Goal: Task Accomplishment & Management: Use online tool/utility

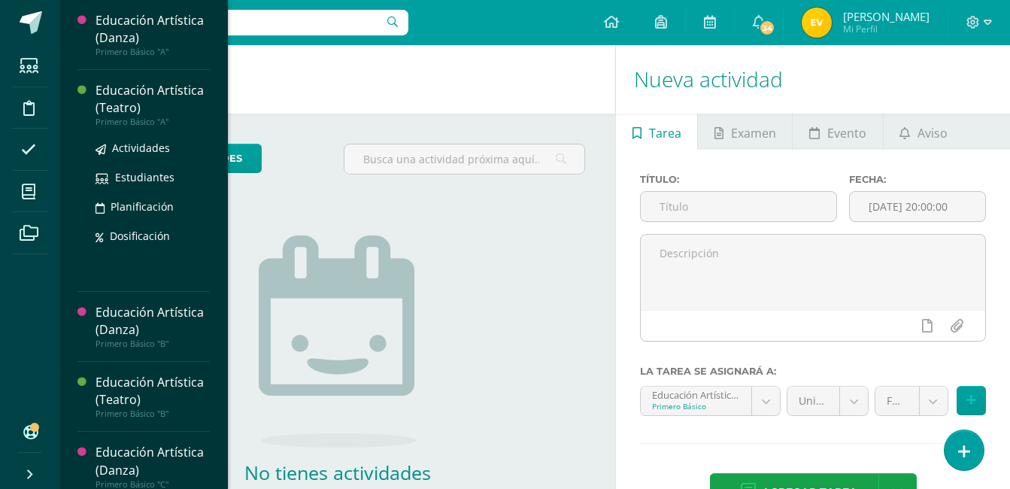
click at [120, 90] on div "Educación Artística (Teatro)" at bounding box center [152, 99] width 114 height 35
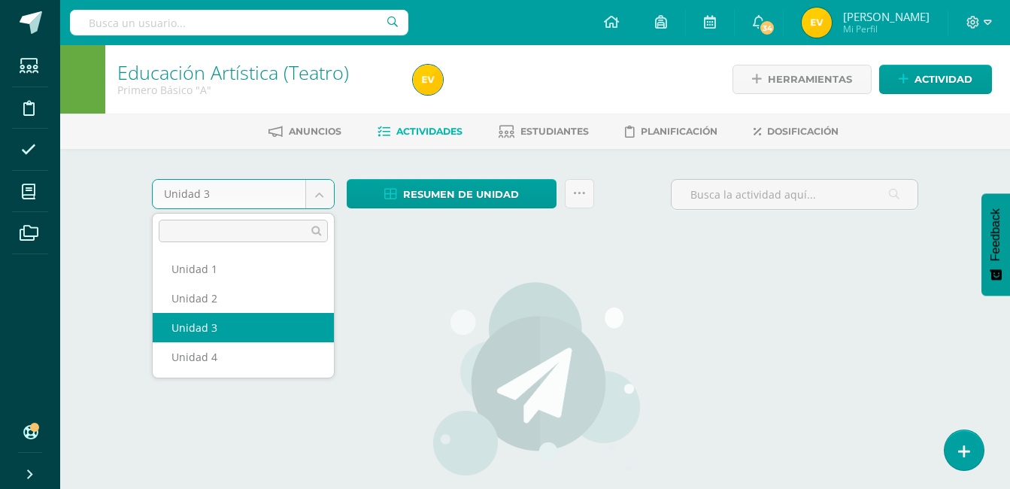
click at [315, 189] on body "Estudiantes Disciplina Asistencia Mis cursos Archivos Soporte Centro de ayuda Ú…" at bounding box center [505, 323] width 1010 height 646
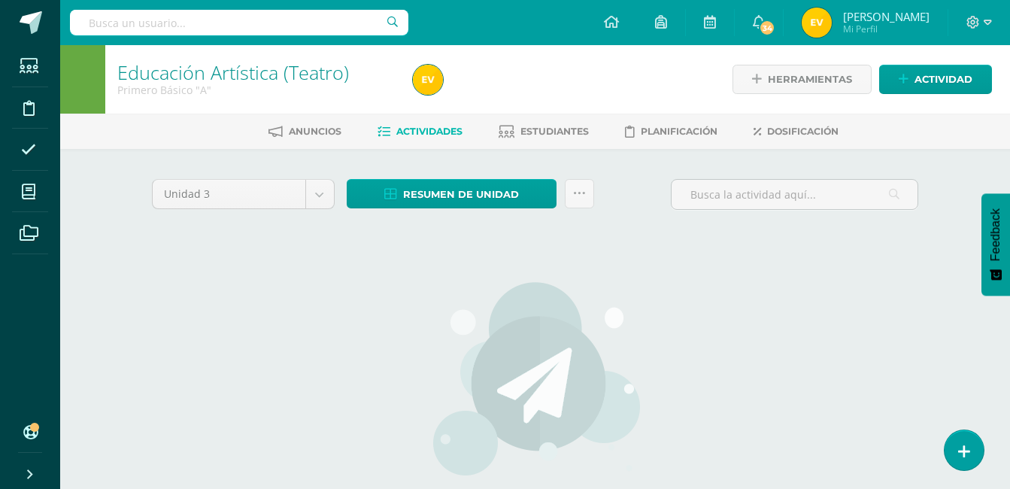
click at [321, 189] on body "Estudiantes Disciplina Asistencia Mis cursos Archivos Soporte Centro de ayuda Ú…" at bounding box center [505, 323] width 1010 height 646
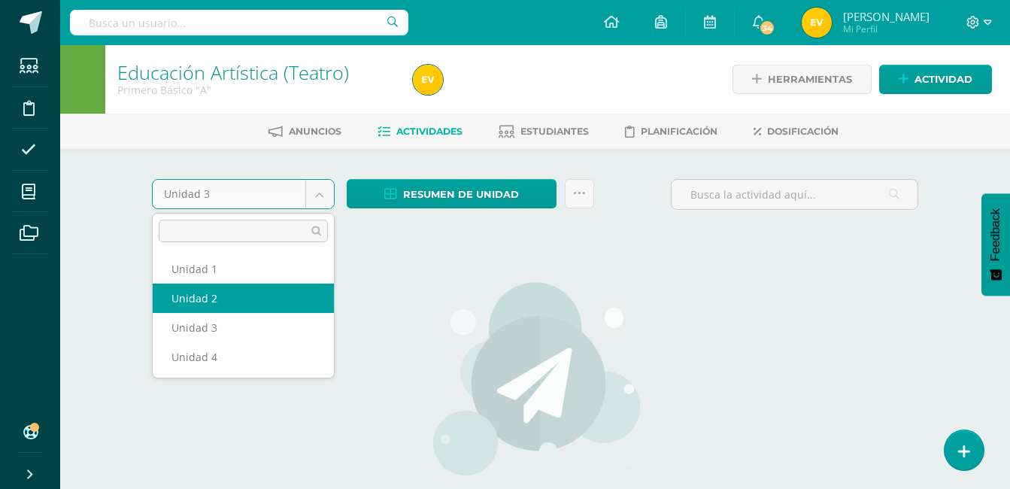
select select "Unidad 2"
click at [234, 295] on div "Unidad 3 Unidad 1 Unidad 2 Unidad 3 Unidad 4 Resumen de unidad Descargar como H…" at bounding box center [535, 398] width 779 height 438
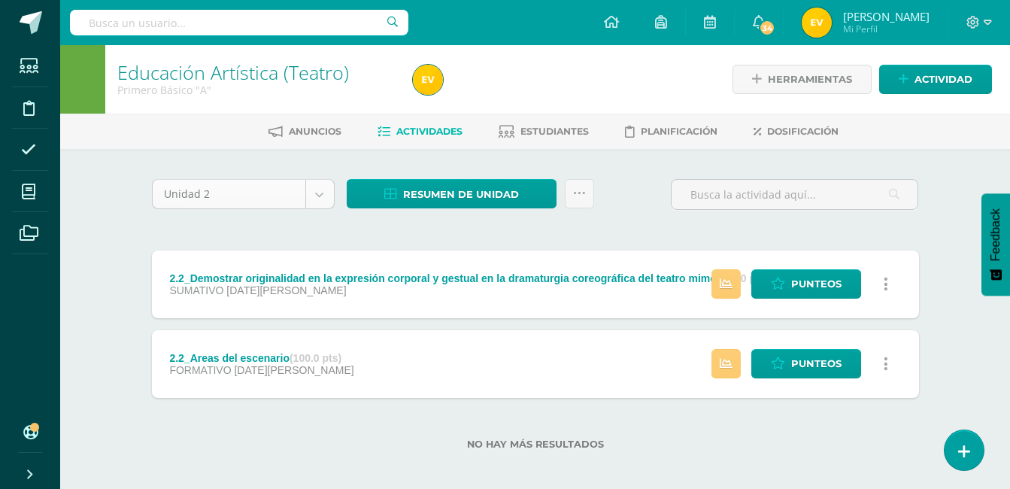
click at [322, 192] on body "Estudiantes Disciplina Asistencia Mis cursos Archivos Soporte Centro de ayuda Ú…" at bounding box center [505, 249] width 1010 height 498
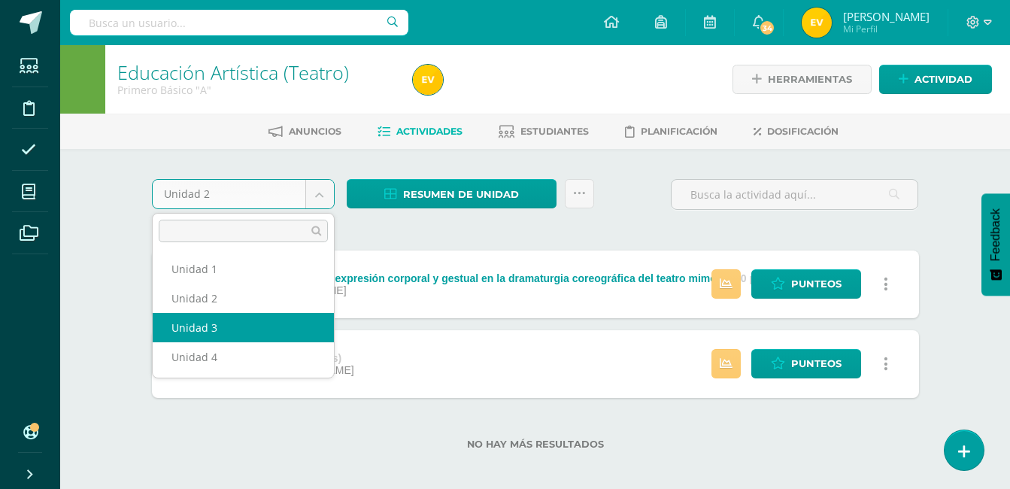
select select "Unidad 3"
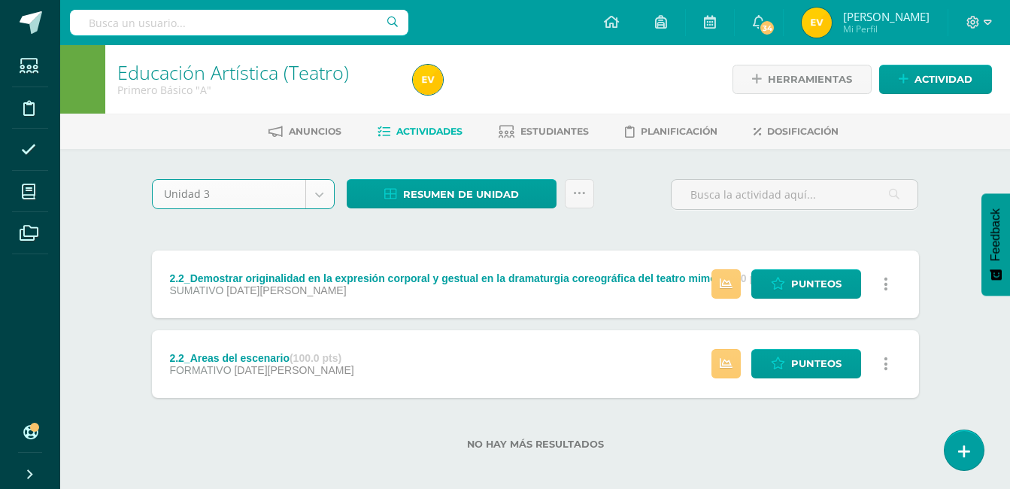
click at [215, 327] on div "2.2_Demostrar originalidad en la expresión corporal y gestual en la dramaturgia…" at bounding box center [535, 323] width 767 height 147
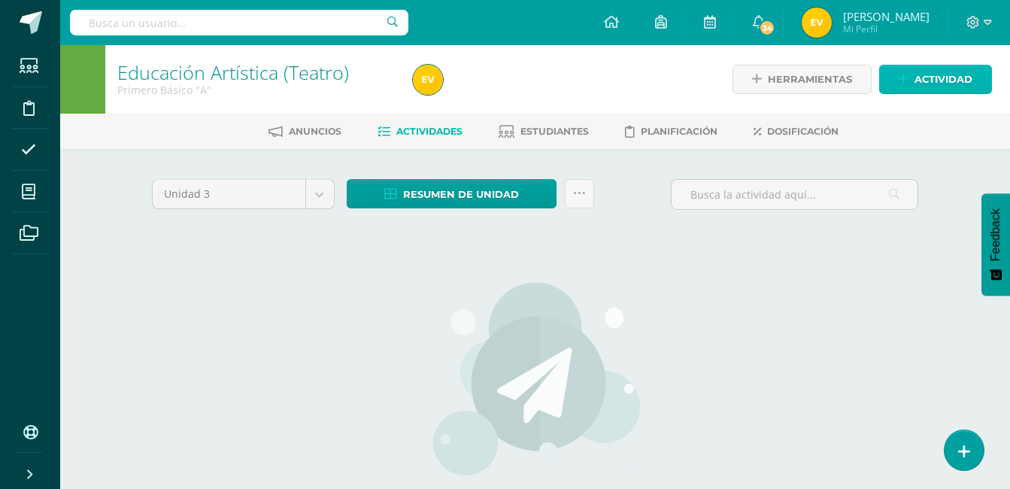
click at [906, 79] on icon at bounding box center [903, 79] width 10 height 13
click at [0, 0] on div "Crea una nueva actividad Tarea Examen Evento Aviso Título: Fecha: 2025-08-12 20…" at bounding box center [0, 0] width 0 height 0
click at [907, 88] on link "Actividad" at bounding box center [935, 79] width 113 height 29
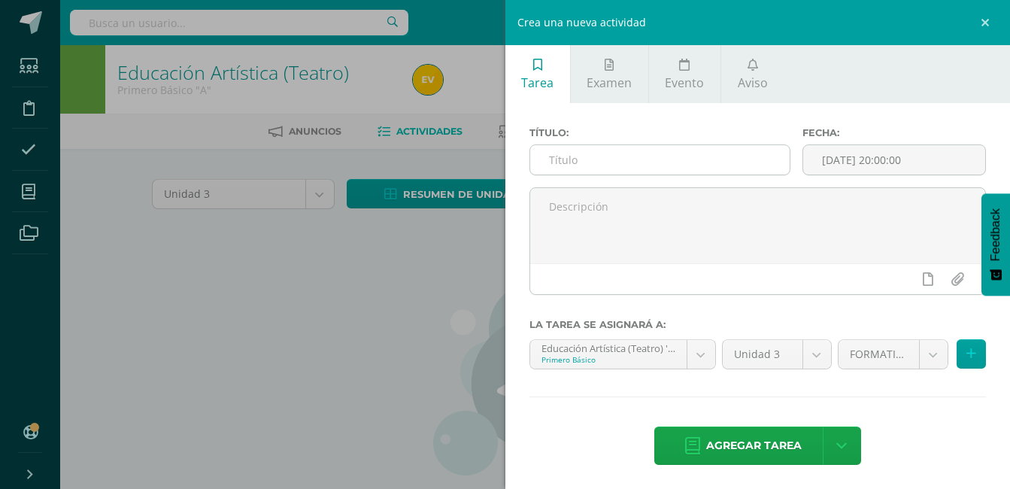
click at [625, 156] on input "text" at bounding box center [660, 159] width 260 height 29
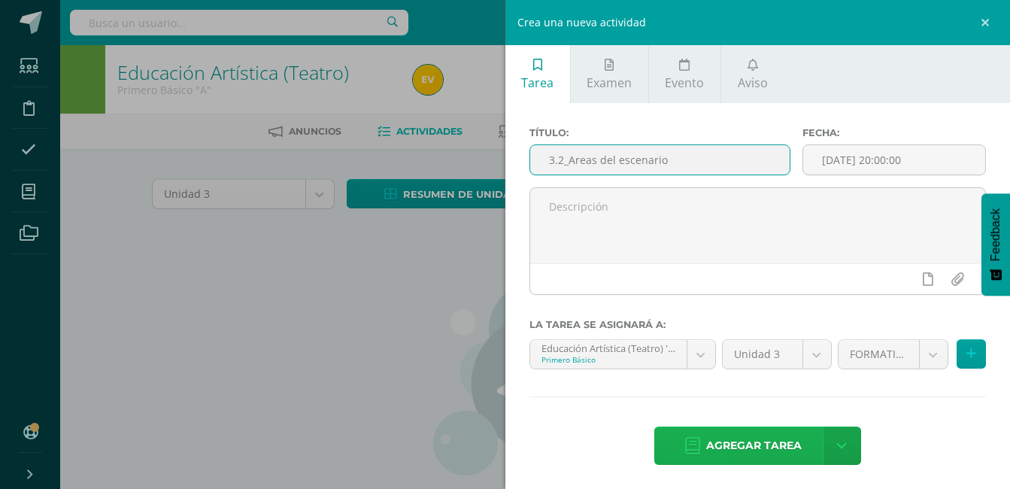
type input "3.2_Areas del escenario"
click at [716, 436] on span "Agregar tarea" at bounding box center [753, 445] width 95 height 37
click at [716, 436] on div "Título: 3.2_Areas del escenario Fecha: 2025-08-12 20:00:00 La tarea se asignará…" at bounding box center [757, 297] width 505 height 389
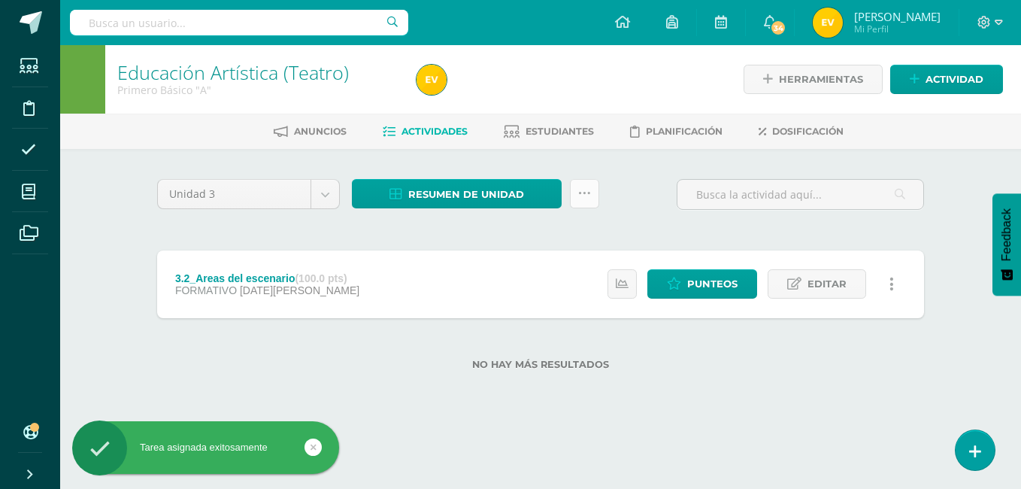
click at [590, 192] on icon at bounding box center [584, 193] width 13 height 13
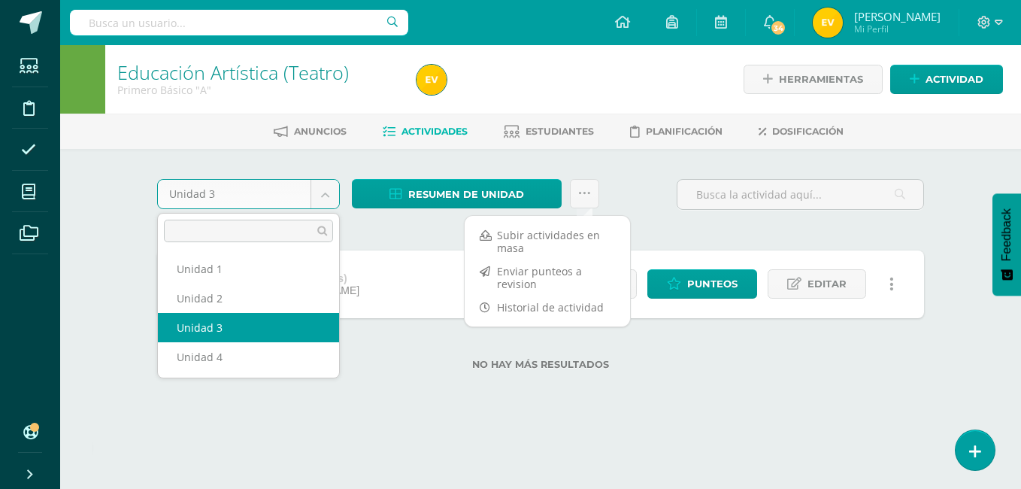
click at [322, 201] on body "Tarea asignada exitosamente Estudiantes Disciplina Asistencia Mis cursos Archiv…" at bounding box center [510, 209] width 1021 height 418
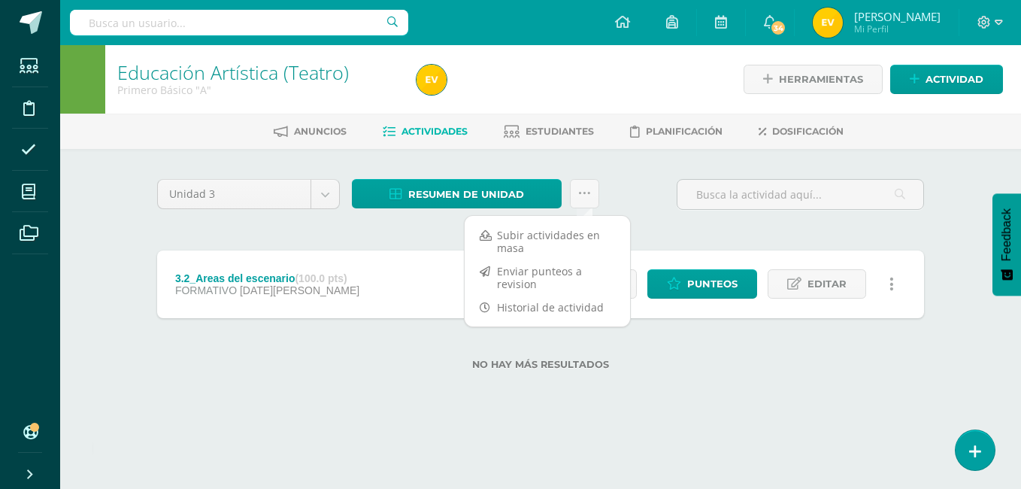
click at [322, 201] on body "Tarea asignada exitosamente Estudiantes Disciplina Asistencia Mis cursos Archiv…" at bounding box center [510, 209] width 1021 height 418
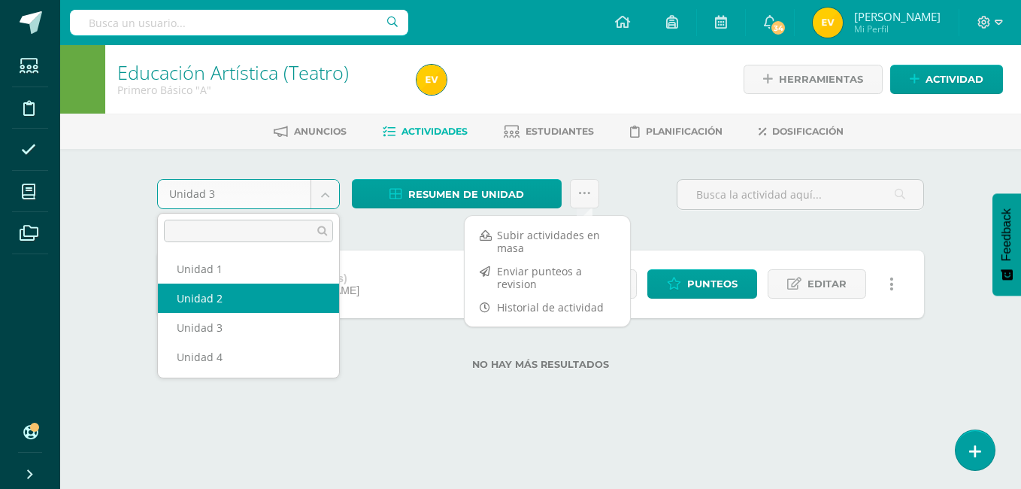
select select "Unidad 2"
click at [198, 301] on div "3.2_Areas del escenario (100.0 pts) FORMATIVO 12 de Agosto" at bounding box center [267, 284] width 220 height 68
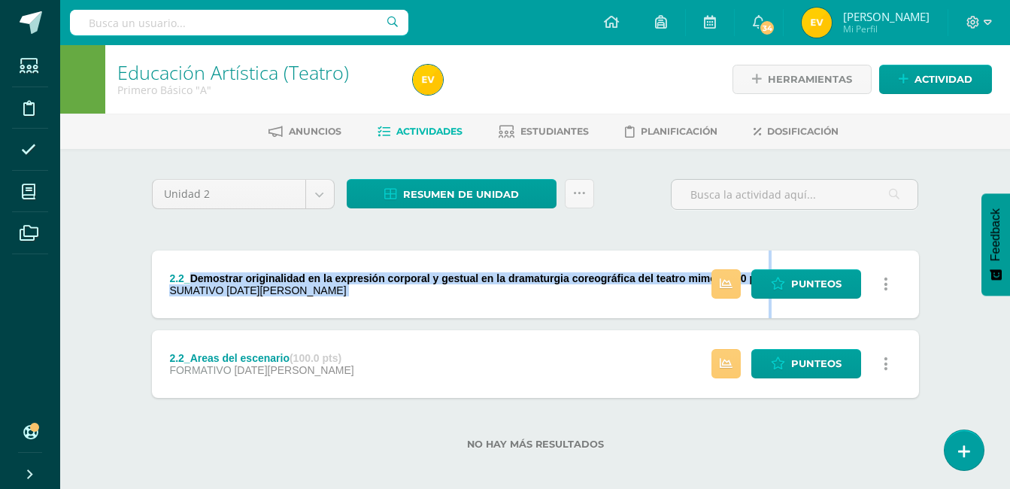
drag, startPoint x: 192, startPoint y: 272, endPoint x: 719, endPoint y: 267, distance: 527.8
click at [719, 267] on div "2.2_Demostrar originalidad en la expresión corporal y gestual en la dramaturgia…" at bounding box center [535, 284] width 767 height 68
click at [719, 267] on div "Estatus de Actividad: 33 Estudiantes sin calificar 0 Estudiantes con cero Media…" at bounding box center [804, 284] width 230 height 68
drag, startPoint x: 171, startPoint y: 268, endPoint x: 789, endPoint y: 274, distance: 618.0
click at [789, 274] on div "2.2_Demostrar originalidad en la expresión corporal y gestual en la dramaturgia…" at bounding box center [535, 284] width 767 height 68
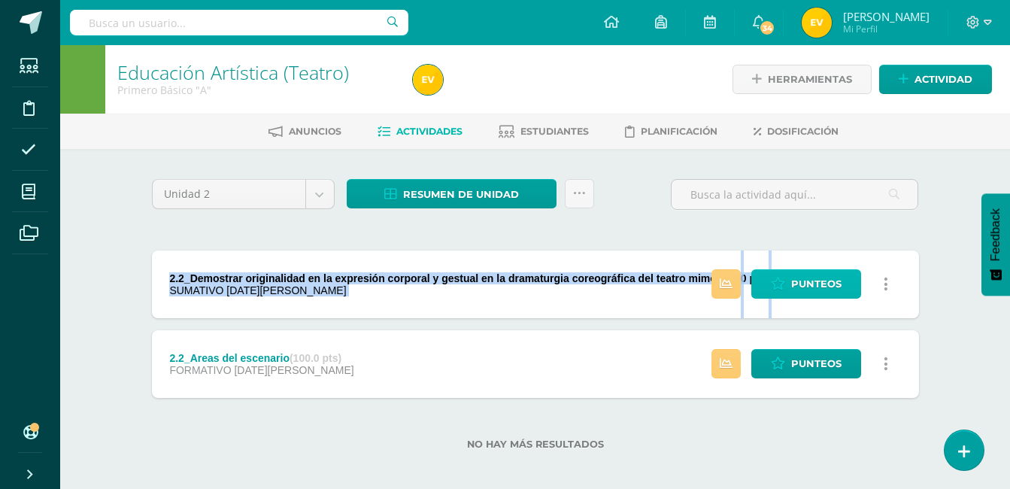
click at [789, 274] on link "Punteos" at bounding box center [806, 283] width 110 height 29
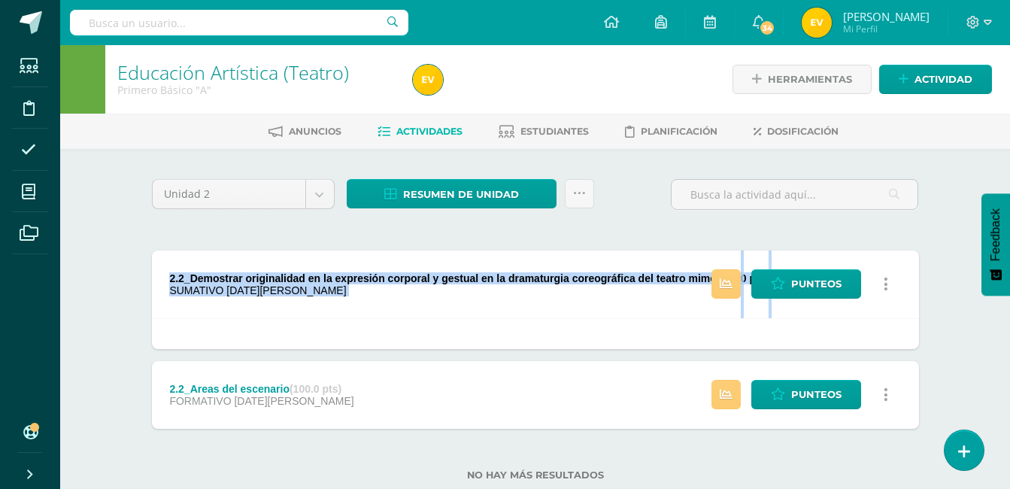
copy div "2.2_Demostrar originalidad en la expresión corporal y gestual en la dramaturgia…"
click at [595, 58] on div at bounding box center [557, 79] width 301 height 68
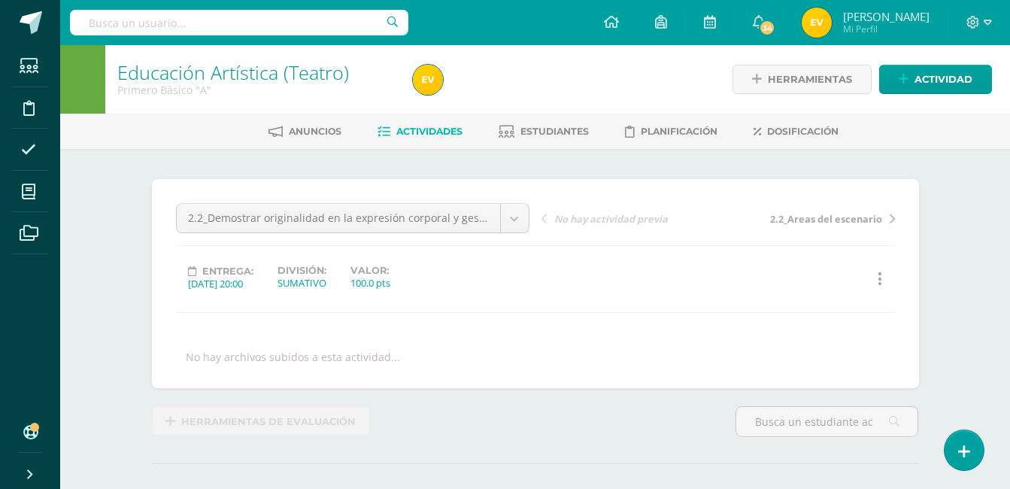
scroll to position [1, 0]
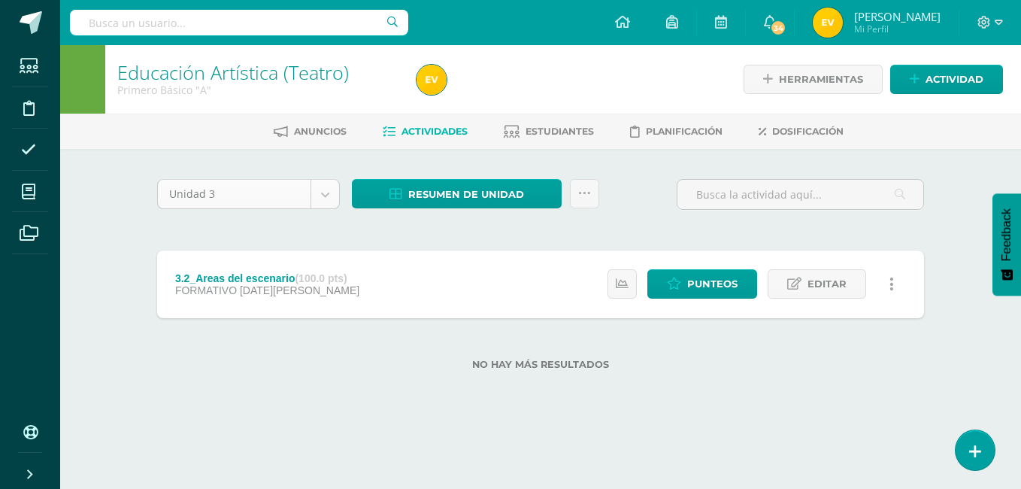
click at [332, 189] on body "Estudiantes Disciplina Asistencia Mis cursos Archivos Soporte Centro de ayuda Ú…" at bounding box center [510, 209] width 1021 height 418
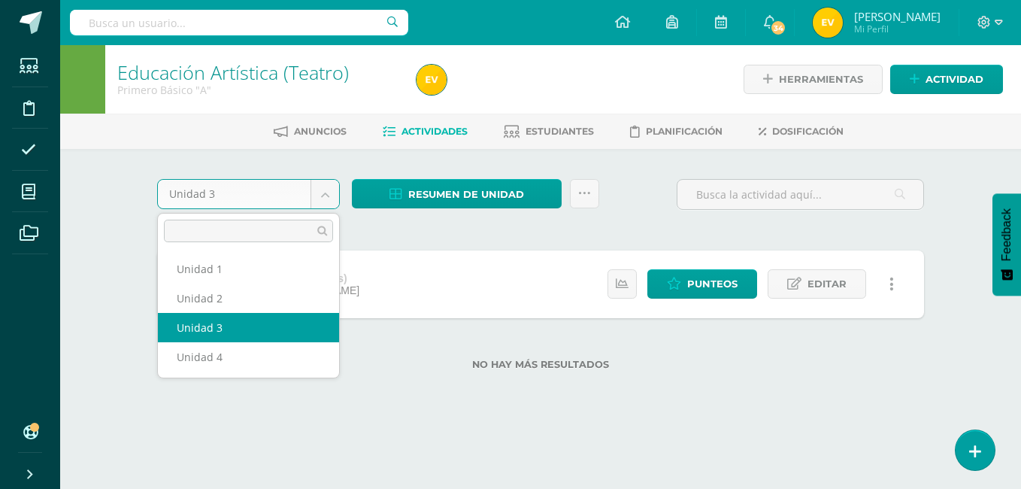
select select "Unidad 3"
click at [235, 328] on div "No hay más resultados" at bounding box center [540, 353] width 767 height 70
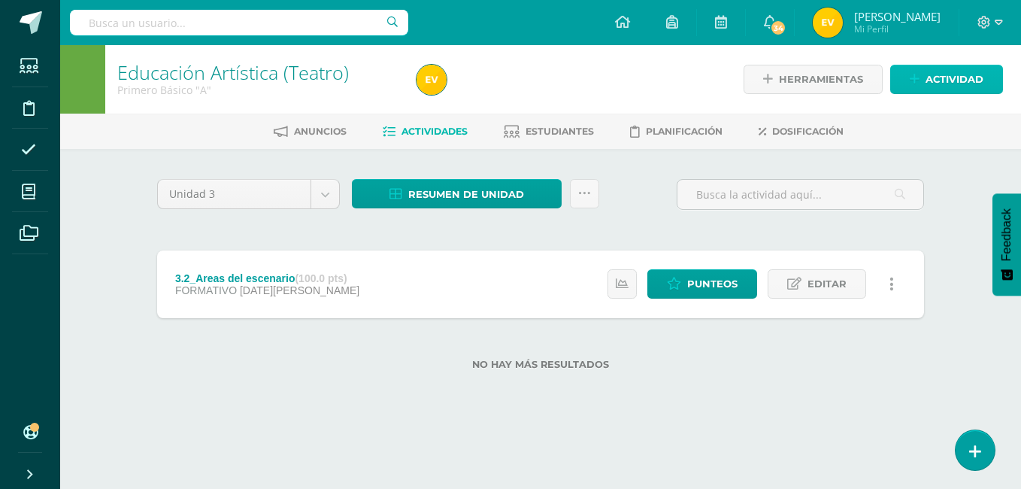
click at [914, 74] on icon at bounding box center [915, 79] width 10 height 13
click at [0, 0] on div "Crea una nueva actividad Tarea Examen Evento Aviso Título: Fecha: [DATE] 20:00:…" at bounding box center [0, 0] width 0 height 0
click at [915, 61] on div "Herramientas Detalle de asistencias Actividad" at bounding box center [859, 79] width 287 height 68
click at [914, 75] on icon at bounding box center [915, 79] width 10 height 13
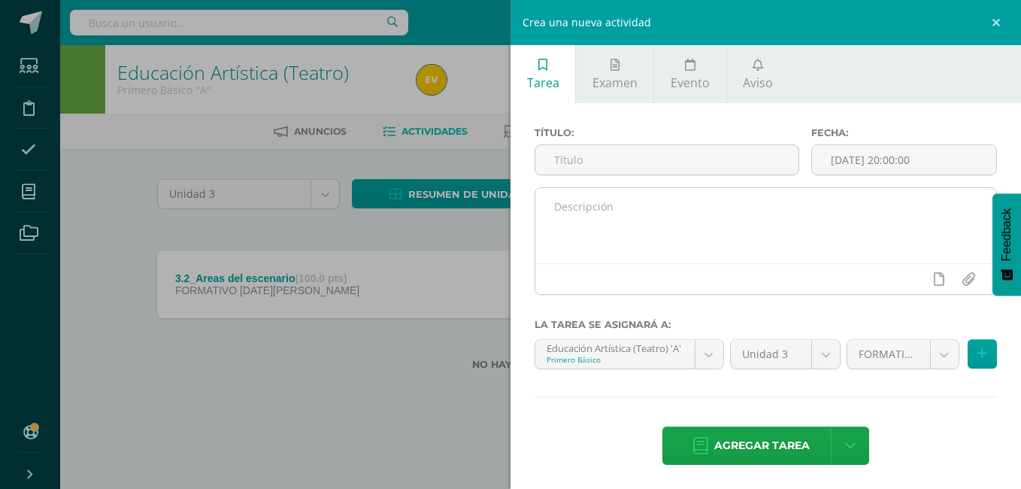
click at [625, 220] on textarea at bounding box center [765, 225] width 461 height 75
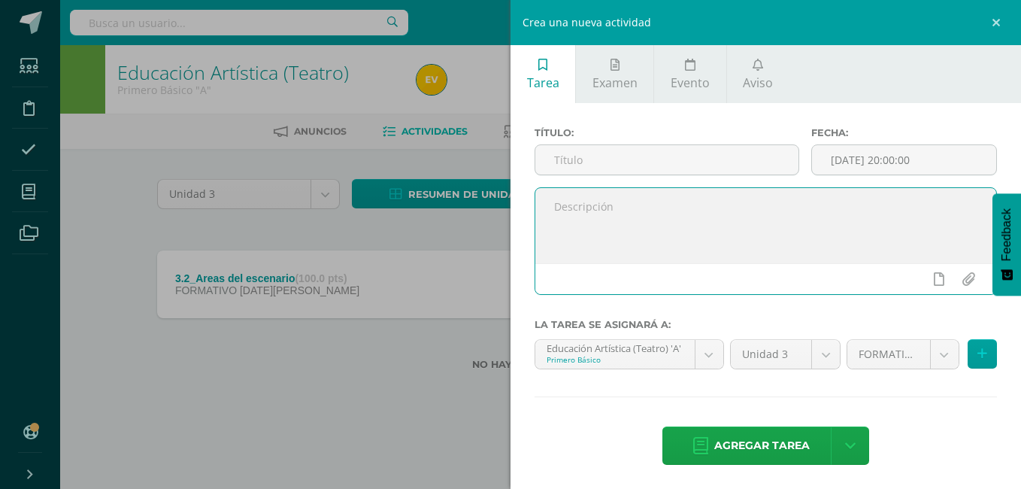
paste textarea "2.2_Demostrar originalidad en la expresión corporal y gestual en la dramaturgia…"
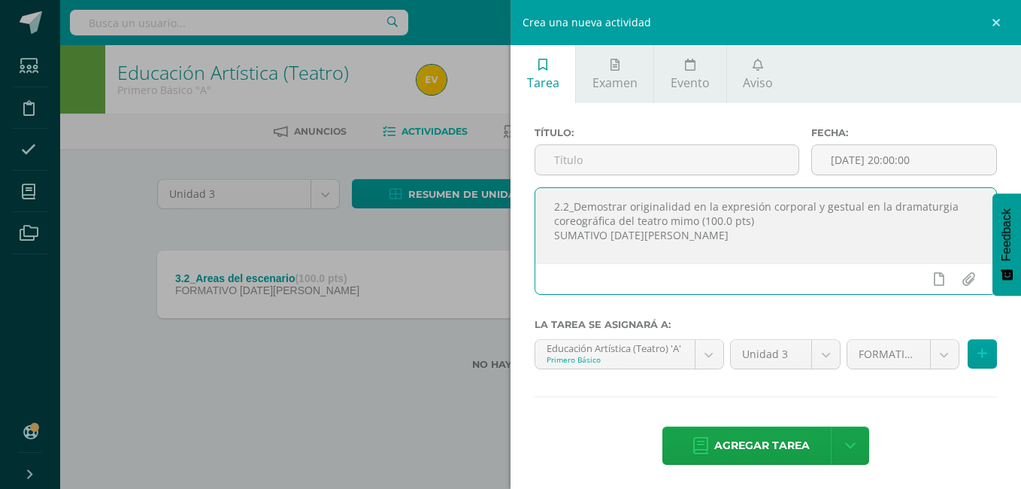
click at [671, 335] on div "Título: Fecha: 2025-08-12 20:00:00 2.2_Demostrar originalidad en la expresión c…" at bounding box center [765, 297] width 510 height 389
drag, startPoint x: 553, startPoint y: 229, endPoint x: 750, endPoint y: 221, distance: 197.9
click at [750, 221] on textarea "2.2_Demostrar originalidad en la expresión corporal y gestual en la dramaturgia…" at bounding box center [765, 225] width 461 height 75
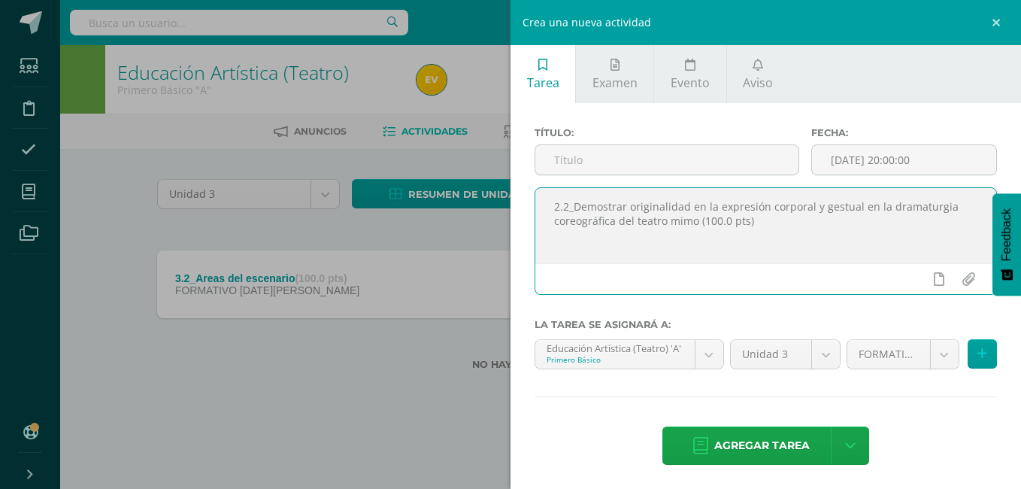
scroll to position [5, 0]
click at [559, 201] on textarea "2.2_Demostrar originalidad en la expresión corporal y gestual en la dramaturgia…" at bounding box center [765, 225] width 461 height 75
click at [603, 202] on textarea "2.2_Demostrar originalidad en la expresión corporal y gestual en la dramaturgia…" at bounding box center [765, 225] width 461 height 75
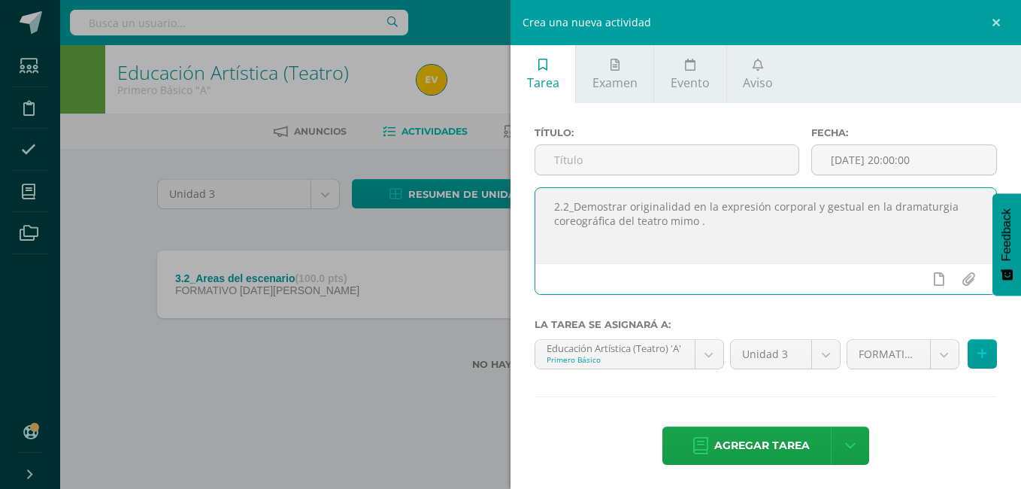
click at [584, 201] on textarea "2.2_Demostrar originalidad en la expresión corporal y gestual en la dramaturgia…" at bounding box center [765, 225] width 461 height 75
click at [571, 202] on textarea "2.2_Demostrar originalidad en la expresión corporal y gestual en la dramaturgia…" at bounding box center [765, 225] width 461 height 75
click at [577, 202] on textarea "2.2_Demostrar originalidad en la expresión corporal y gestual en la dramaturgia…" at bounding box center [765, 225] width 461 height 75
click at [576, 203] on textarea "2.2_Demostrar originalidad en la expresión corporal y gestual en la dramaturgia…" at bounding box center [765, 225] width 461 height 75
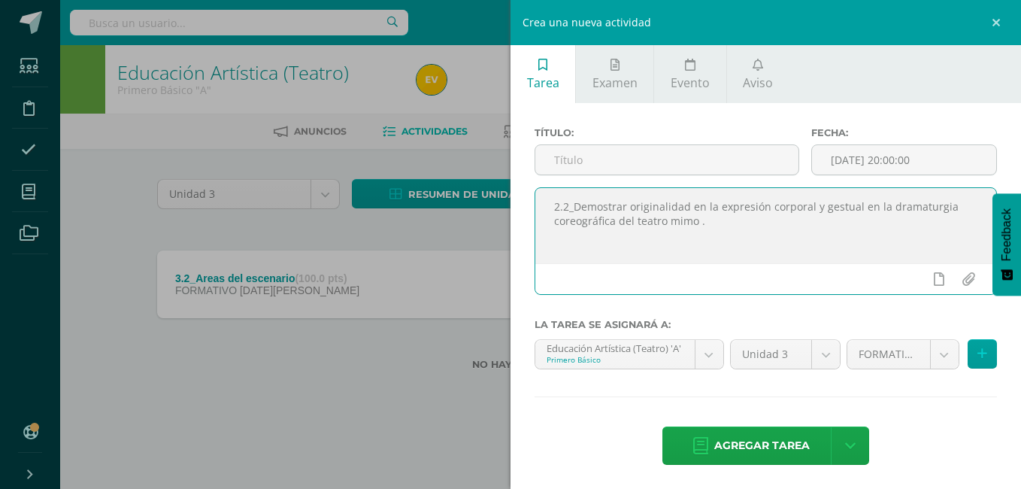
click at [551, 203] on textarea "2.2_Demostrar originalidad en la expresión corporal y gestual en la dramaturgia…" at bounding box center [765, 225] width 461 height 75
drag, startPoint x: 551, startPoint y: 203, endPoint x: 569, endPoint y: 199, distance: 18.4
click at [569, 199] on textarea "2.2_Demostrar originalidad en la expresión corporal y gestual en la dramaturgia…" at bounding box center [765, 225] width 461 height 75
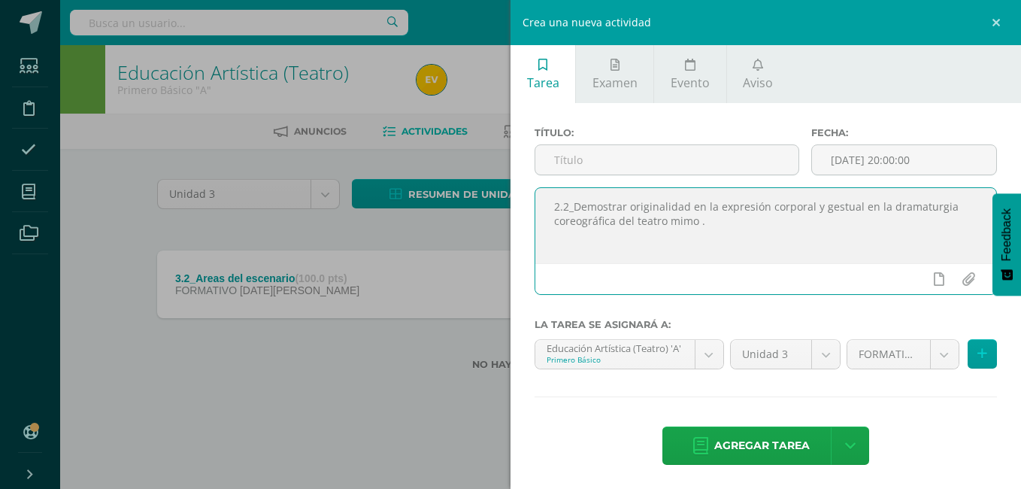
click at [569, 199] on textarea "2.2_Demostrar originalidad en la expresión corporal y gestual en la dramaturgia…" at bounding box center [765, 225] width 461 height 75
click at [729, 223] on textarea "2.2_Demostrar originalidad en la expresión corporal y gestual en la dramaturgia…" at bounding box center [765, 225] width 461 height 75
click at [571, 203] on textarea "2.2_Demostrar originalidad en la expresión corporal y gestual en la dramaturgia…" at bounding box center [765, 225] width 461 height 75
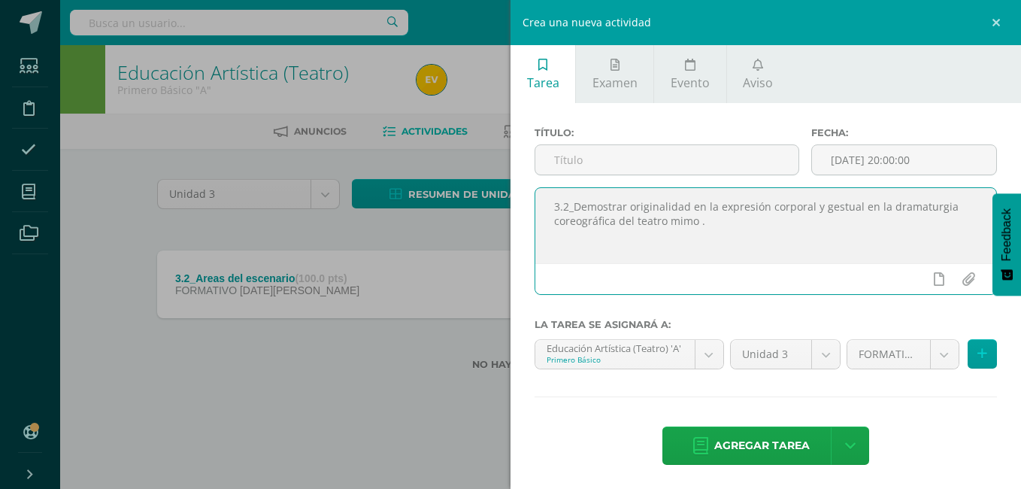
drag, startPoint x: 553, startPoint y: 205, endPoint x: 746, endPoint y: 220, distance: 193.8
click at [746, 220] on textarea "3.2_Demostrar originalidad en la expresión corporal y gestual en la dramaturgia…" at bounding box center [765, 225] width 461 height 75
drag, startPoint x: 739, startPoint y: 228, endPoint x: 554, endPoint y: 205, distance: 186.3
click at [554, 205] on textarea "3.2_Demostrar originalidad en la expresión corporal y gestual en la dramaturgia…" at bounding box center [765, 225] width 461 height 75
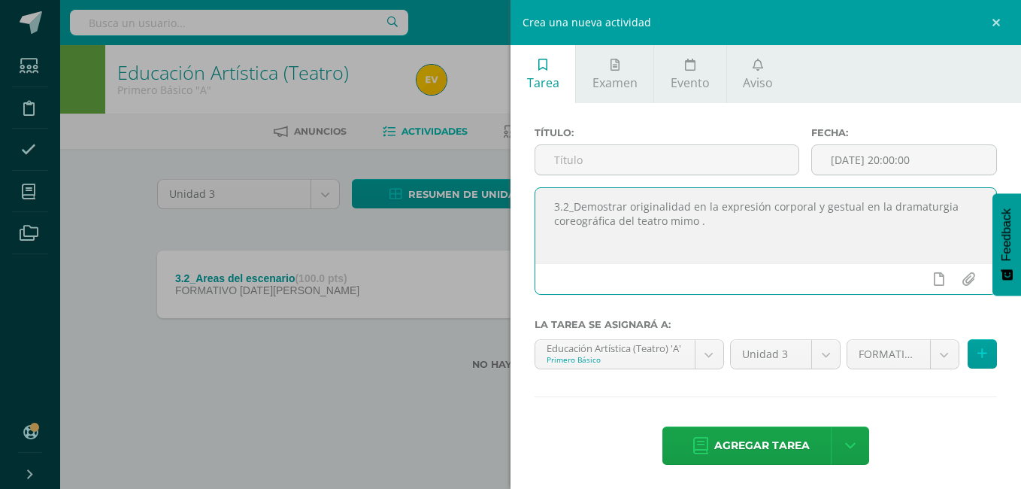
click at [554, 205] on textarea "3.2_Demostrar originalidad en la expresión corporal y gestual en la dramaturgia…" at bounding box center [765, 225] width 461 height 75
drag, startPoint x: 708, startPoint y: 224, endPoint x: 554, endPoint y: 206, distance: 155.2
click at [554, 206] on textarea "3.2_Demostrar originalidad en la expresión corporal y gestual en la dramaturgia…" at bounding box center [765, 225] width 461 height 75
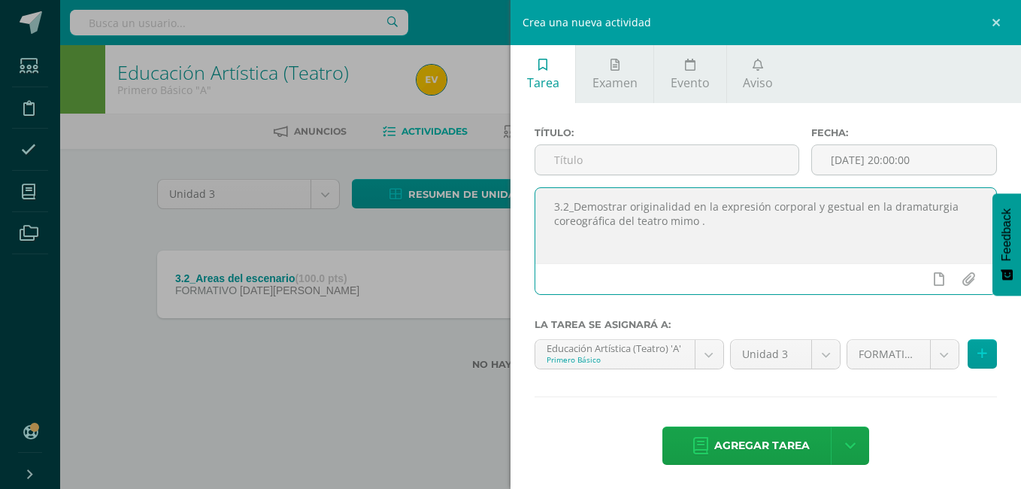
drag, startPoint x: 554, startPoint y: 206, endPoint x: 701, endPoint y: 228, distance: 148.9
click at [701, 228] on textarea "3.2_Demostrar originalidad en la expresión corporal y gestual en la dramaturgia…" at bounding box center [765, 225] width 461 height 75
drag, startPoint x: 718, startPoint y: 223, endPoint x: 541, endPoint y: 203, distance: 178.6
click at [541, 203] on textarea "3.2_Demostrar originalidad en la expresión corporal y gestual en la dramaturgia…" at bounding box center [765, 225] width 461 height 75
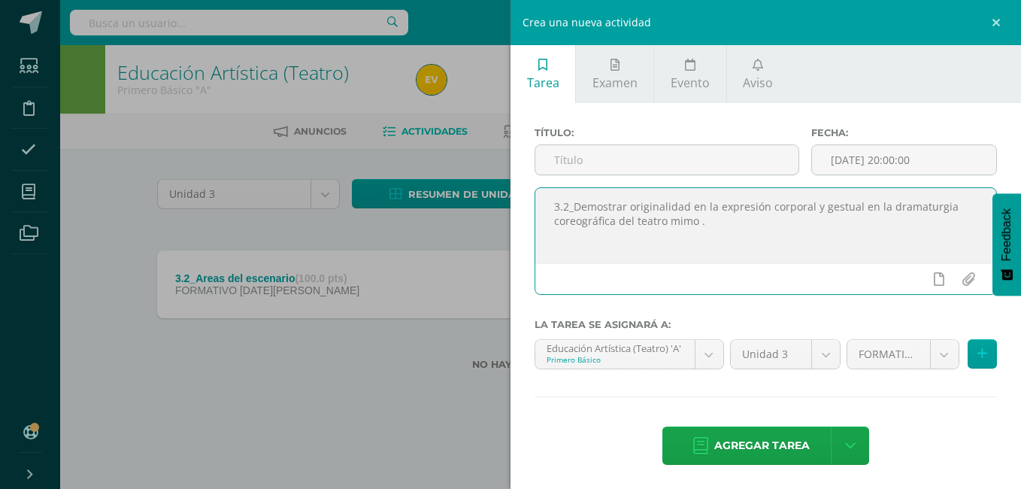
click at [541, 203] on textarea "3.2_Demostrar originalidad en la expresión corporal y gestual en la dramaturgia…" at bounding box center [765, 225] width 461 height 75
drag, startPoint x: 541, startPoint y: 203, endPoint x: 718, endPoint y: 228, distance: 179.1
click at [718, 228] on textarea "3.2_Demostrar originalidad en la expresión corporal y gestual en la dramaturgia…" at bounding box center [765, 225] width 461 height 75
drag, startPoint x: 718, startPoint y: 228, endPoint x: 521, endPoint y: 177, distance: 203.5
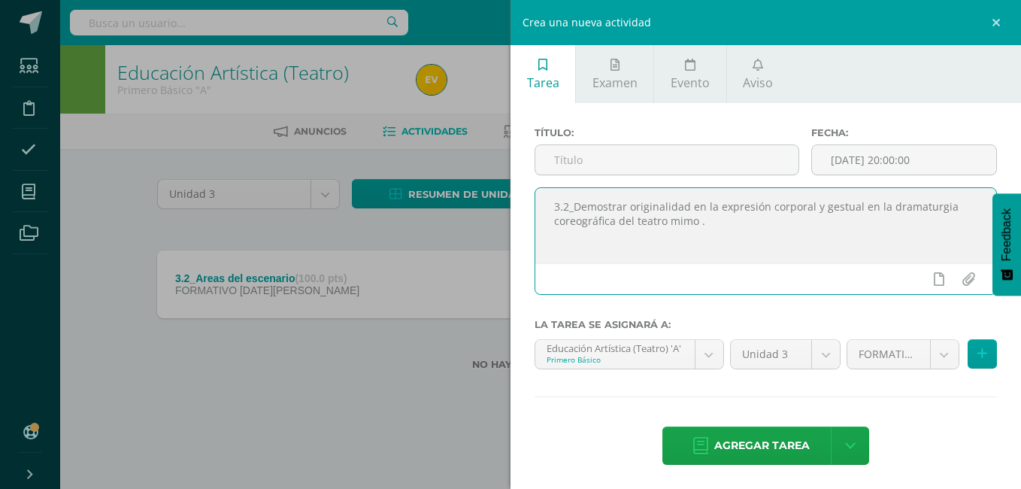
click at [521, 177] on div "Título: Fecha: 2025-08-12 20:00:00 3.2_Demostrar originalidad en la expresión c…" at bounding box center [765, 297] width 510 height 389
type textarea "3.2_Demostrar originalidad en la expresión corporal y gestual en la dramaturgia…"
click at [521, 177] on div "Título: Fecha: 2025-08-12 20:00:00 3.2_Demostrar originalidad en la expresión c…" at bounding box center [765, 297] width 510 height 389
drag, startPoint x: 550, startPoint y: 203, endPoint x: 715, endPoint y: 253, distance: 172.2
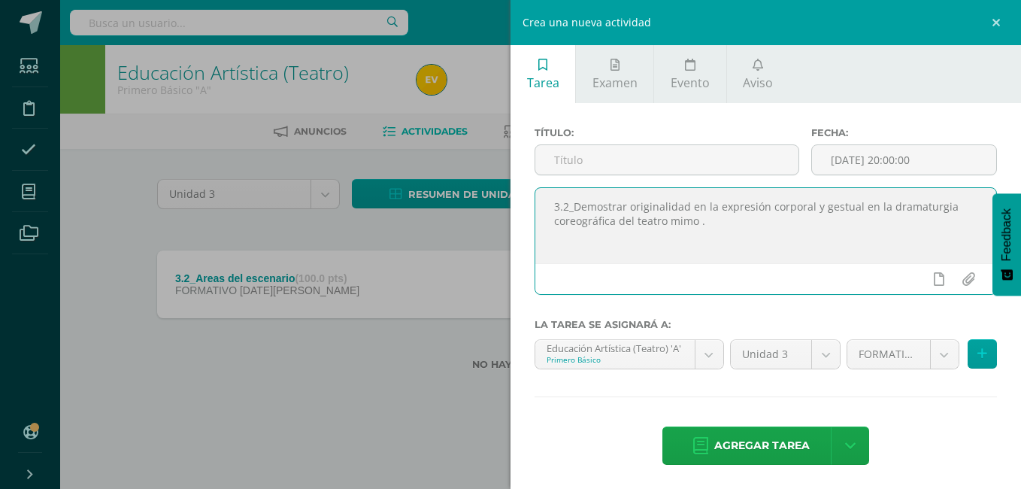
click at [715, 253] on textarea "3.2_Demostrar originalidad en la expresión corporal y gestual en la dramaturgia…" at bounding box center [765, 225] width 461 height 75
click at [377, 294] on div "Crea una nueva actividad Tarea Examen Evento Aviso Título: Fecha: 2025-08-12 20…" at bounding box center [510, 244] width 1021 height 489
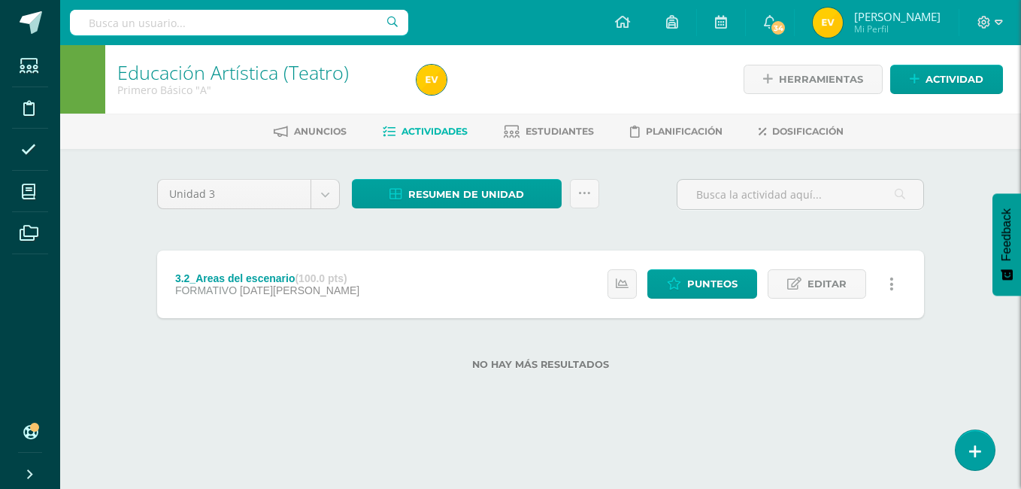
scroll to position [0, 0]
click at [924, 83] on link "Actividad" at bounding box center [946, 79] width 113 height 29
click at [924, 83] on div "Crea una nueva actividad Tarea Examen Evento Aviso Título: Fecha: 2025-08-12 20…" at bounding box center [510, 244] width 1021 height 489
click at [928, 82] on span "Actividad" at bounding box center [954, 79] width 58 height 28
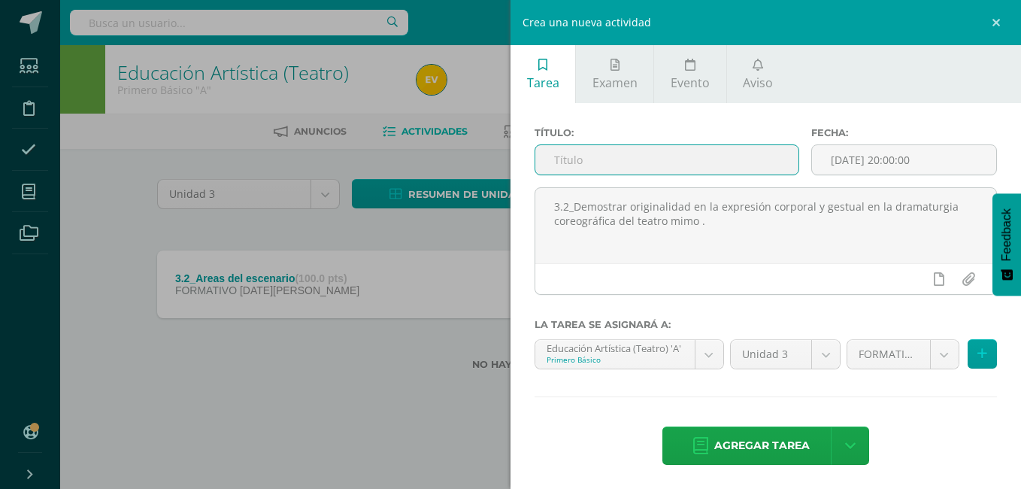
click at [604, 164] on input "text" at bounding box center [666, 159] width 263 height 29
paste input "3.2_Demostrar originalidad en la expresión corporal y gestual en la dramaturgia…"
type input "3.2_Demostrar originalidad en la expresión corporal y gestual en la dramaturgia…"
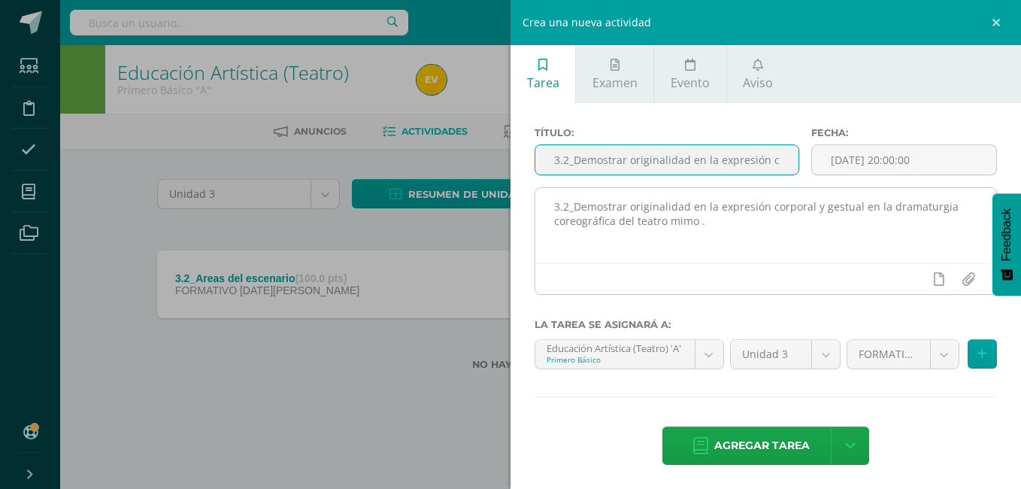
drag, startPoint x: 604, startPoint y: 164, endPoint x: 647, endPoint y: 279, distance: 122.7
click at [648, 280] on div at bounding box center [765, 278] width 461 height 31
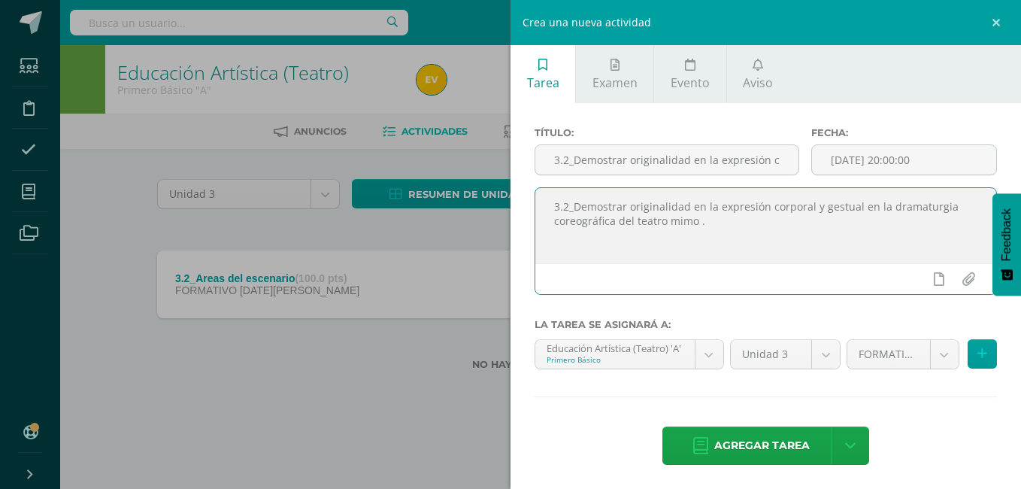
drag, startPoint x: 556, startPoint y: 207, endPoint x: 695, endPoint y: 244, distance: 143.7
click at [695, 244] on textarea "3.2_Demostrar originalidad en la expresión corporal y gestual en la dramaturgia…" at bounding box center [765, 225] width 461 height 75
click at [706, 227] on textarea "3.2_Demostrar originalidad en la expresión corporal y gestual en la dramaturgia…" at bounding box center [765, 225] width 461 height 75
drag, startPoint x: 706, startPoint y: 227, endPoint x: 557, endPoint y: 207, distance: 150.1
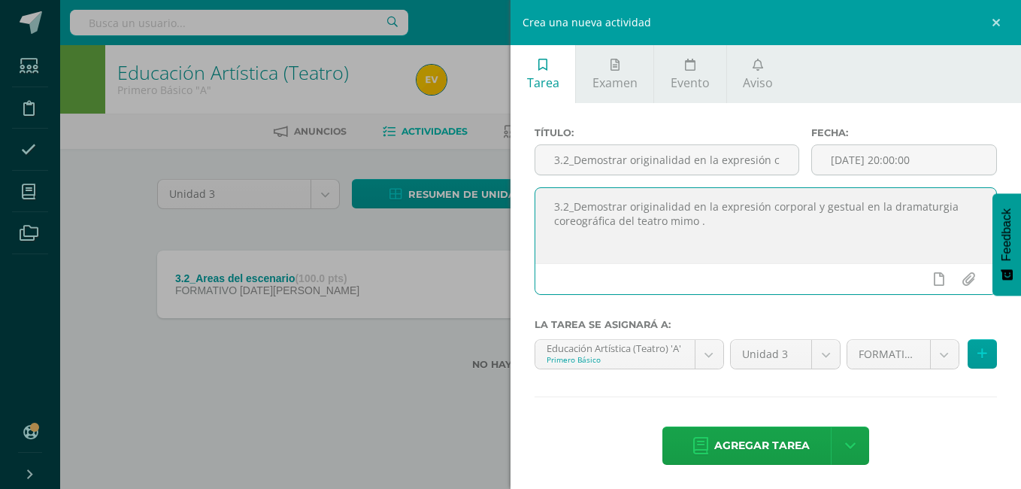
click at [557, 207] on textarea "3.2_Demostrar originalidad en la expresión corporal y gestual en la dramaturgia…" at bounding box center [765, 225] width 461 height 75
type textarea "á"
click at [931, 344] on body "Estudiantes Disciplina Asistencia Mis cursos Archivos Soporte Centro de ayuda Ú…" at bounding box center [510, 209] width 1021 height 418
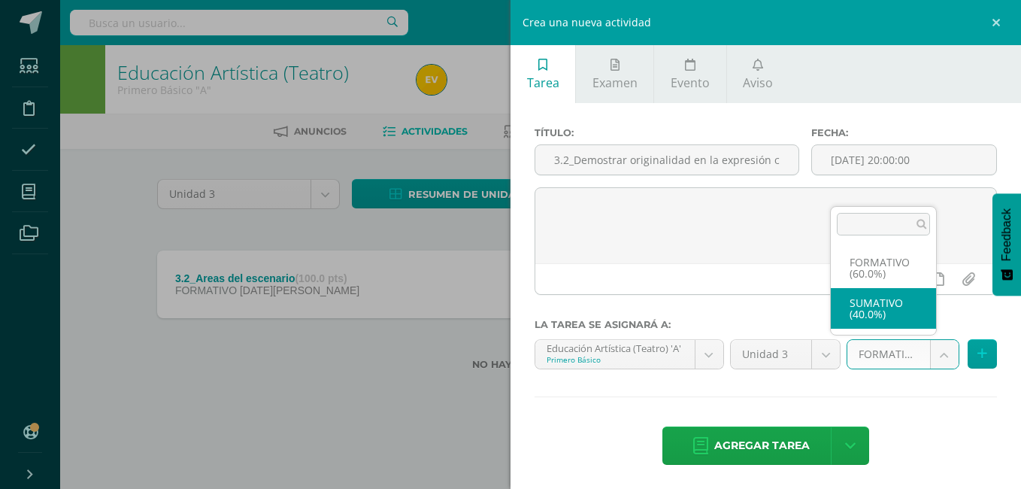
select select "212072"
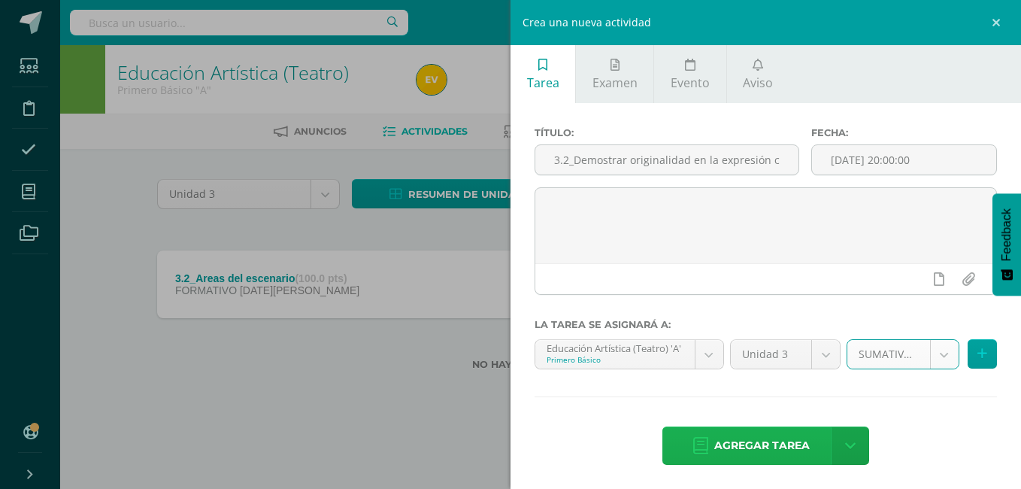
click at [743, 445] on span "Agregar tarea" at bounding box center [761, 445] width 95 height 37
click at [743, 445] on div "Título: 3.2_Demostrar originalidad en la expresión corporal y gestual en la dra…" at bounding box center [765, 297] width 510 height 389
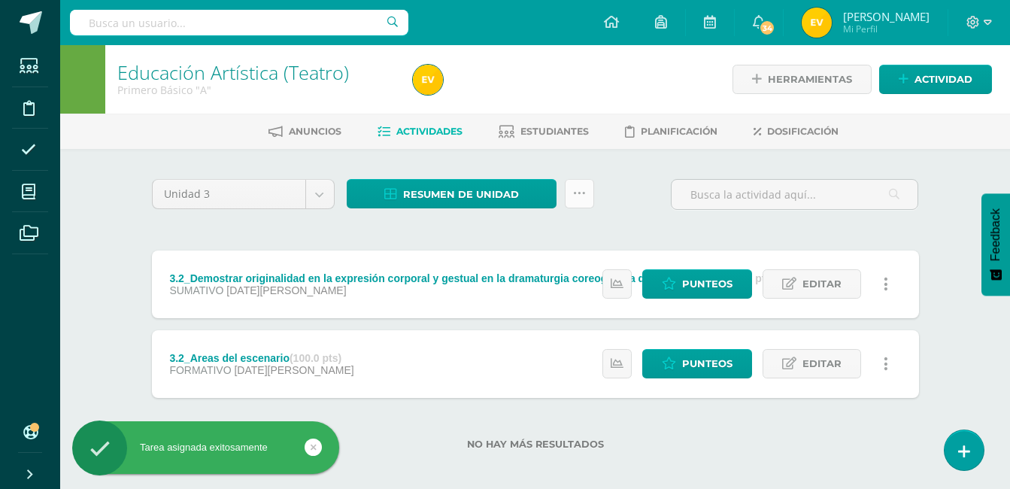
click at [578, 185] on link at bounding box center [579, 193] width 29 height 29
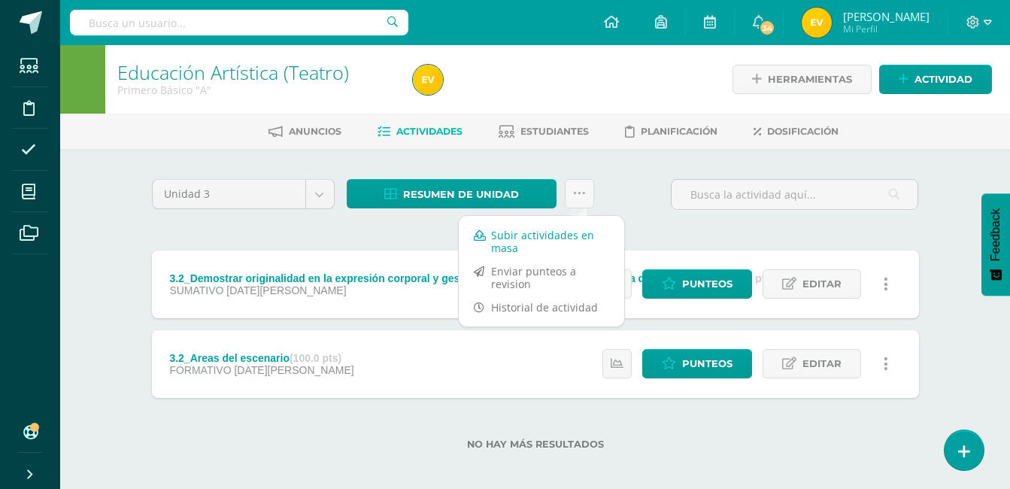
click at [522, 236] on link "Subir actividades en masa" at bounding box center [541, 241] width 165 height 36
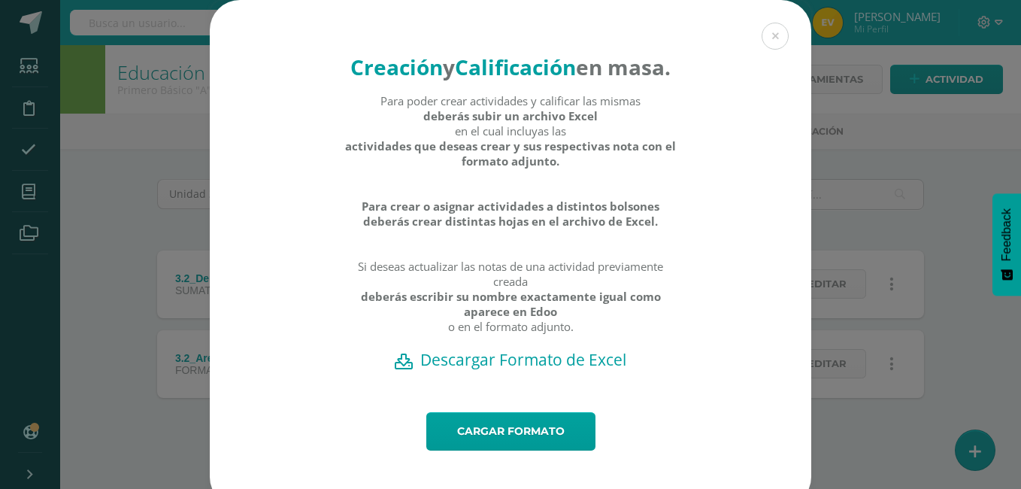
click at [489, 370] on h2 "Descargar Formato de Excel" at bounding box center [510, 359] width 549 height 21
click at [474, 450] on link "Cargar formato" at bounding box center [510, 431] width 169 height 38
